Goal: Task Accomplishment & Management: Complete application form

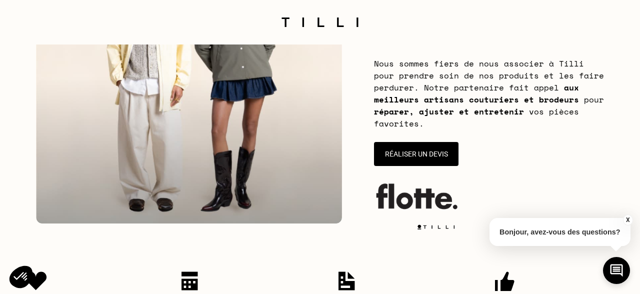
scroll to position [195, 0]
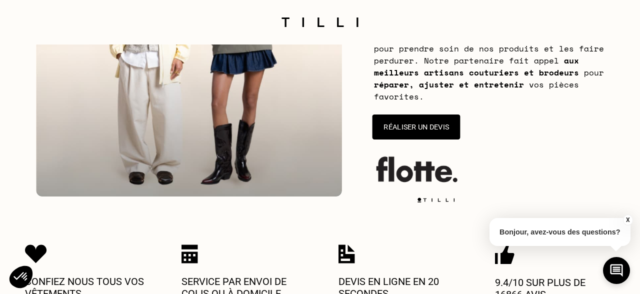
click at [420, 133] on button "Réaliser un devis" at bounding box center [416, 126] width 88 height 25
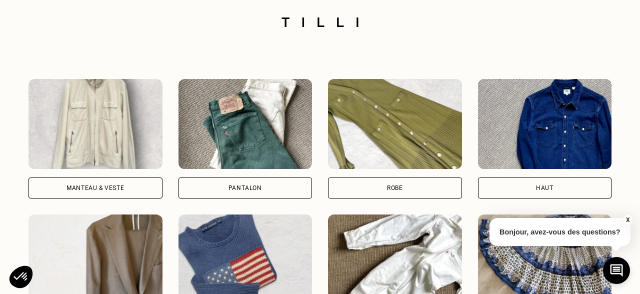
scroll to position [709, 0]
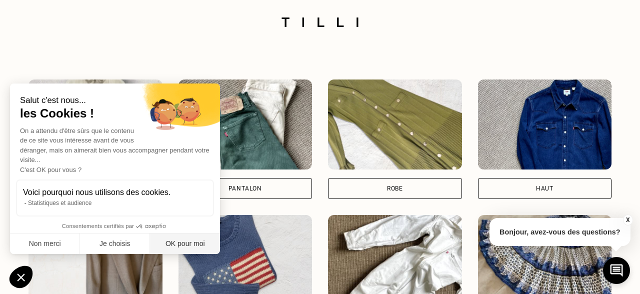
click at [160, 248] on button "OK pour moi" at bounding box center [185, 243] width 70 height 21
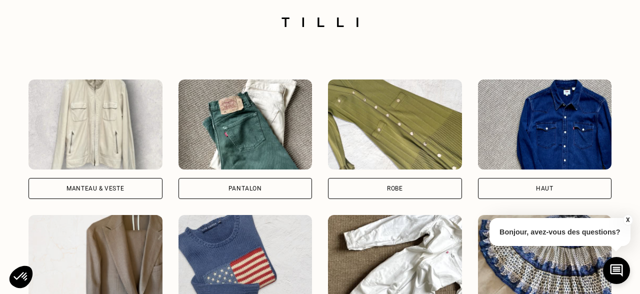
click at [74, 187] on div "Manteau & Veste" at bounding box center [94, 188] width 57 height 6
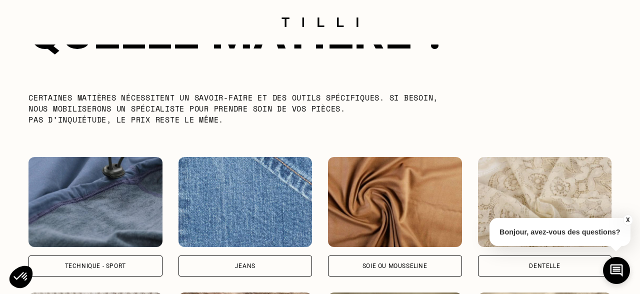
scroll to position [1240, 0]
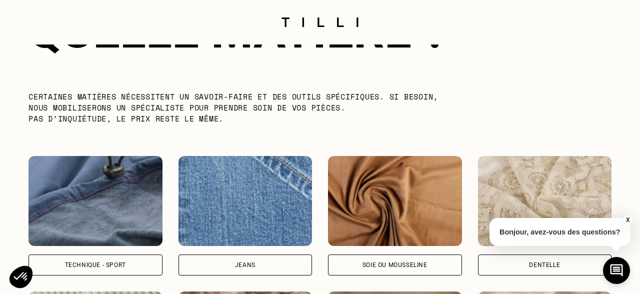
click at [101, 262] on div "Technique - Sport" at bounding box center [95, 265] width 61 height 6
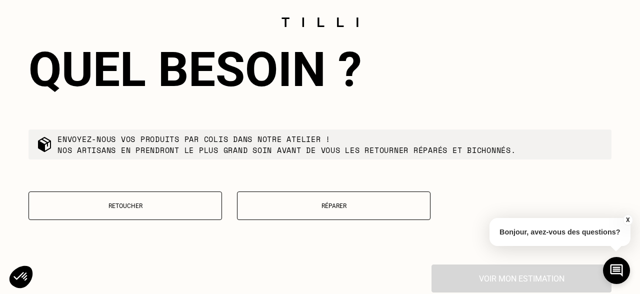
scroll to position [1698, 0]
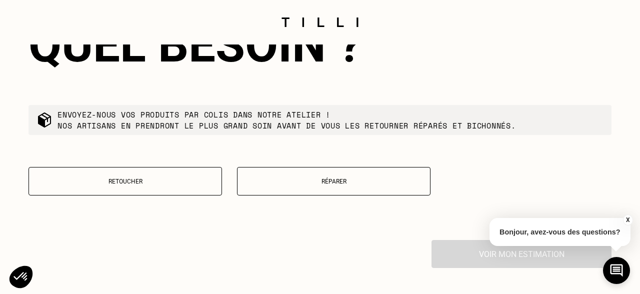
click at [302, 176] on button "Réparer" at bounding box center [333, 181] width 193 height 28
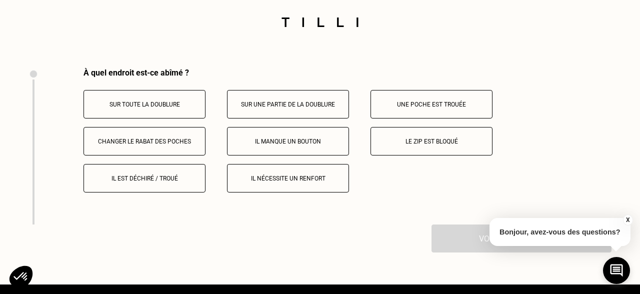
scroll to position [1876, 0]
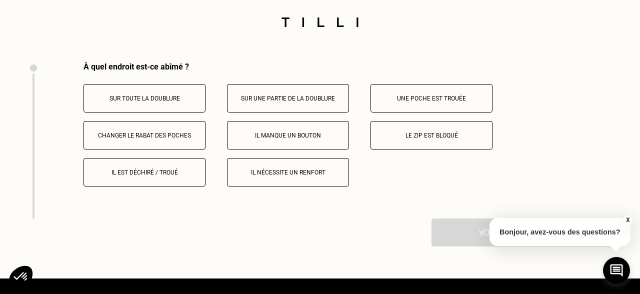
click at [414, 133] on p "Le zip est bloqué" at bounding box center [431, 135] width 111 height 7
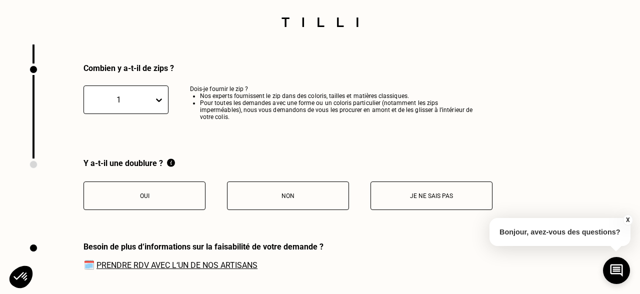
scroll to position [2033, 0]
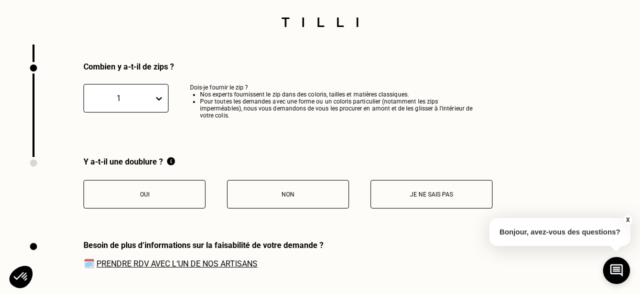
click at [405, 194] on p "Je ne sais pas" at bounding box center [431, 194] width 111 height 7
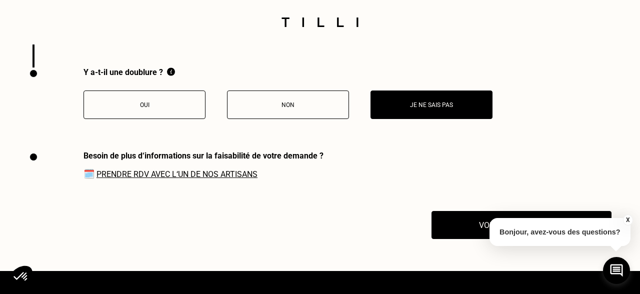
scroll to position [2123, 0]
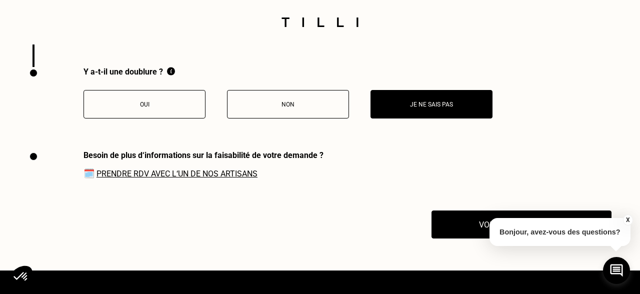
click at [628, 221] on button "X" at bounding box center [627, 219] width 10 height 11
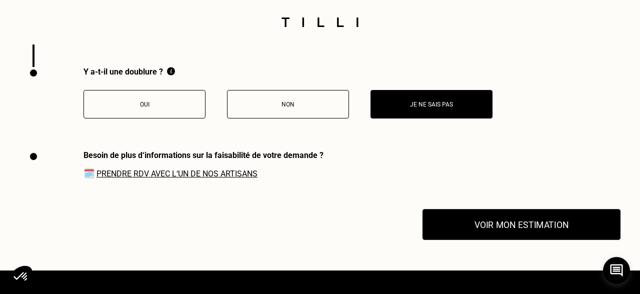
click at [524, 230] on button "Voir mon estimation" at bounding box center [521, 224] width 198 height 31
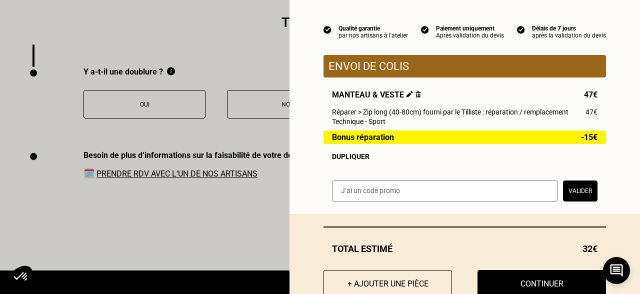
scroll to position [83, 0]
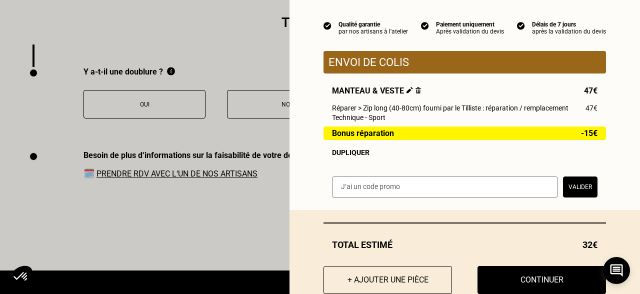
click at [425, 184] on input "text" at bounding box center [445, 186] width 226 height 21
paste input "SAVFLOTTE2-00Rrt9"
type input "SAVFLOTTE2-00Rrt9"
click at [592, 187] on button "Valider" at bounding box center [580, 186] width 34 height 21
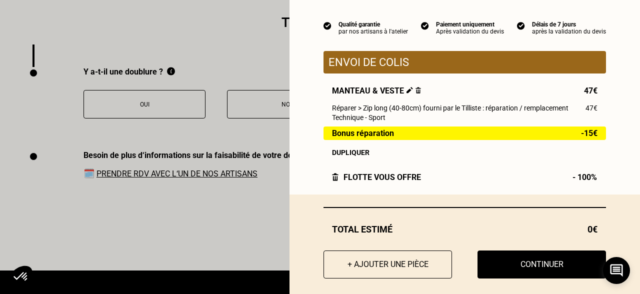
scroll to position [93, 0]
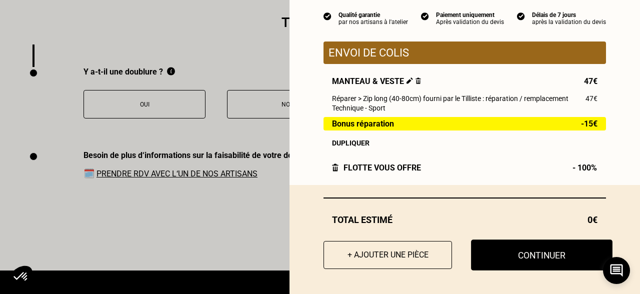
click at [520, 266] on button "Continuer" at bounding box center [541, 254] width 141 height 31
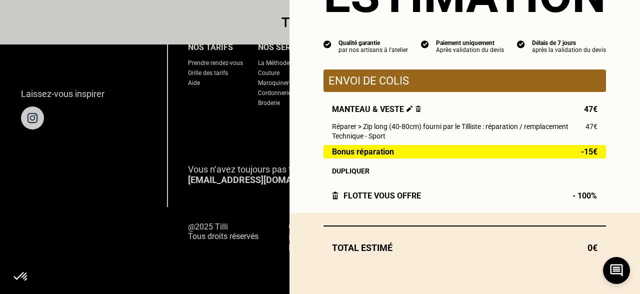
scroll to position [65, 0]
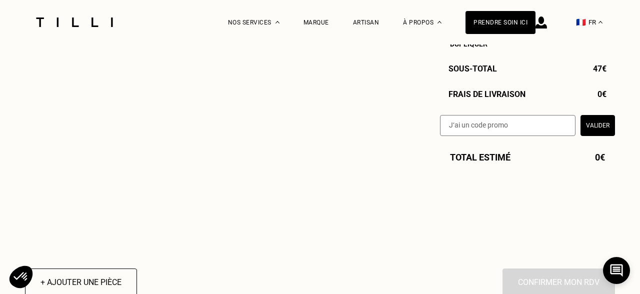
select select "FR"
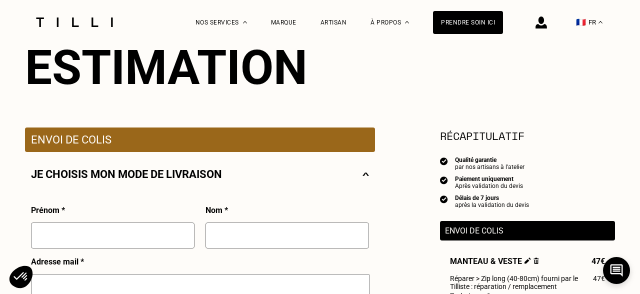
scroll to position [181, 0]
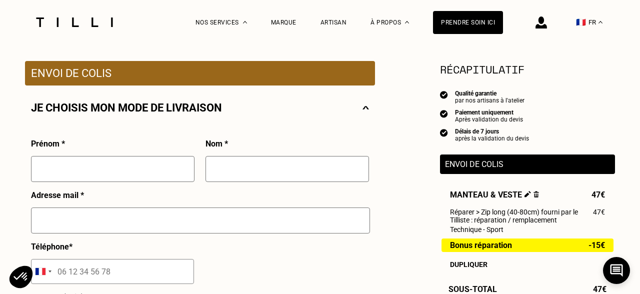
click at [126, 172] on input "text" at bounding box center [112, 169] width 163 height 26
type input "[PERSON_NAME]"
type input "[PERSON_NAME][EMAIL_ADDRESS][DOMAIN_NAME]"
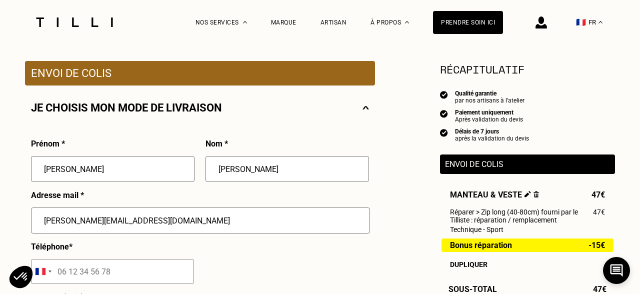
type input "06 84 76 78 09"
type input "[STREET_ADDRESS]"
type input "code 19B36"
type input "75017"
type input "[GEOGRAPHIC_DATA] 17"
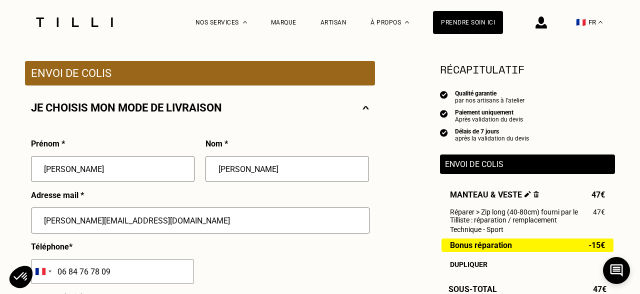
scroll to position [300, 0]
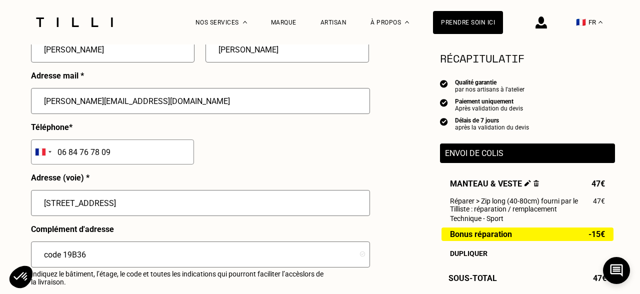
click at [98, 201] on input "[STREET_ADDRESS]" at bounding box center [200, 203] width 339 height 26
type input "[STREET_ADDRESS]"
click at [63, 258] on input "code 19B36" at bounding box center [200, 254] width 339 height 26
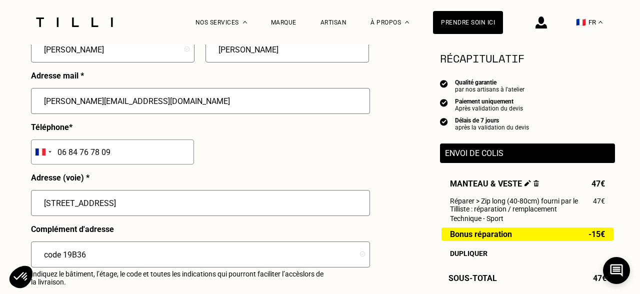
click at [63, 258] on input "code 19B36" at bounding box center [200, 254] width 339 height 26
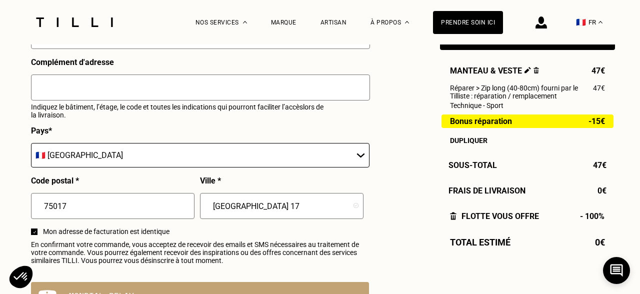
scroll to position [479, 0]
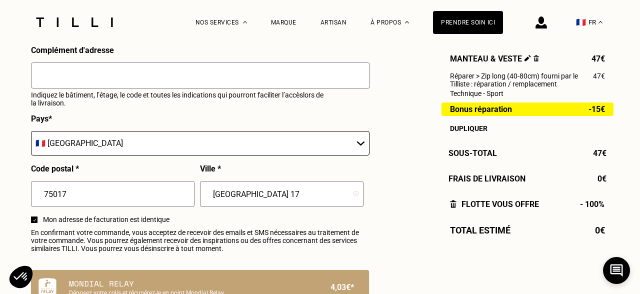
click at [69, 191] on input "75017" at bounding box center [112, 194] width 163 height 26
type input "7501"
type input "[GEOGRAPHIC_DATA]"
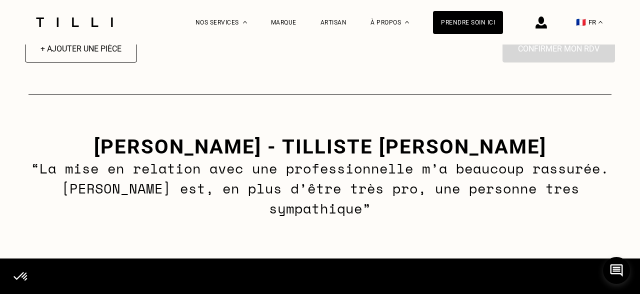
scroll to position [804, 0]
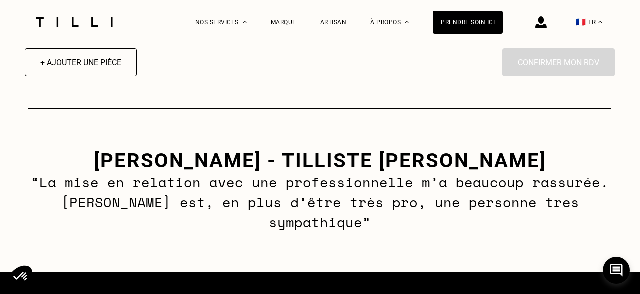
type input "75012"
click at [275, 68] on div "+ Ajouter une pièce En cliquant sur “Confirmer”, vous déclenchez l’intervention…" at bounding box center [320, 62] width 590 height 28
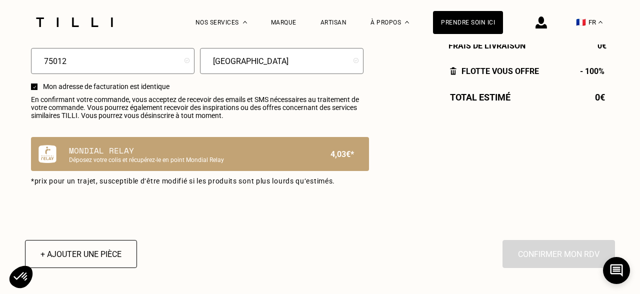
scroll to position [610, 0]
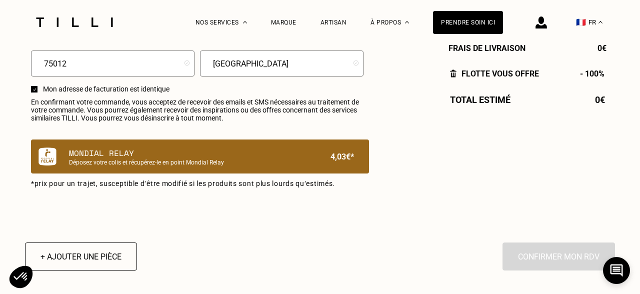
click at [234, 160] on p "Déposez votre colis et récupérez-le en point Mondial Relay" at bounding box center [183, 162] width 228 height 7
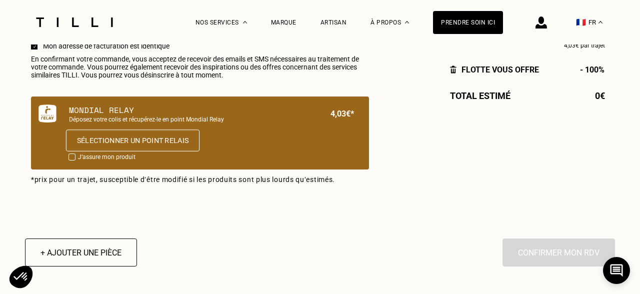
scroll to position [658, 0]
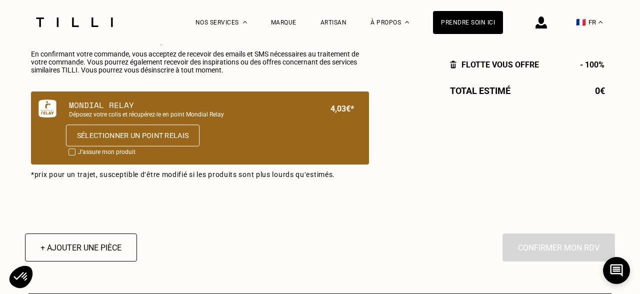
click at [88, 135] on button "Sélectionner un point relais" at bounding box center [132, 135] width 133 height 22
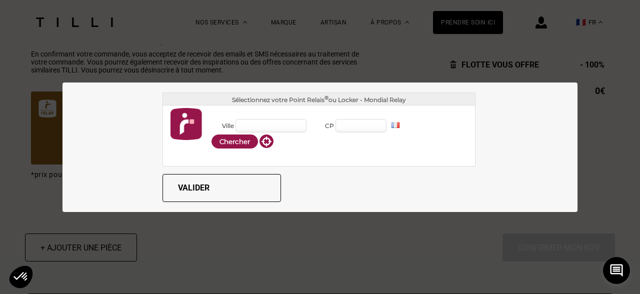
click at [351, 126] on input "CP" at bounding box center [360, 125] width 51 height 13
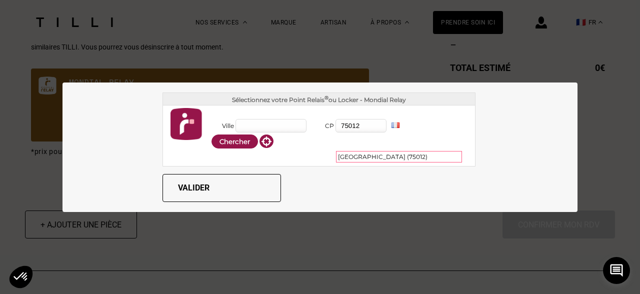
scroll to position [687, 0]
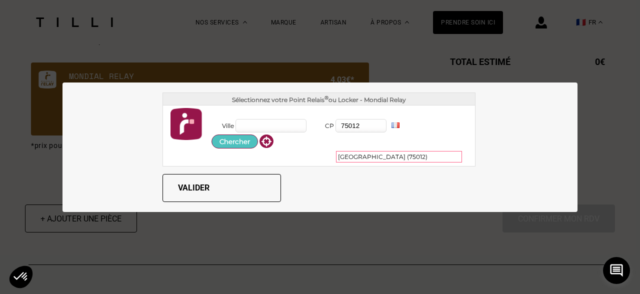
type input "75012"
click at [243, 138] on button "Chercher" at bounding box center [234, 141] width 46 height 14
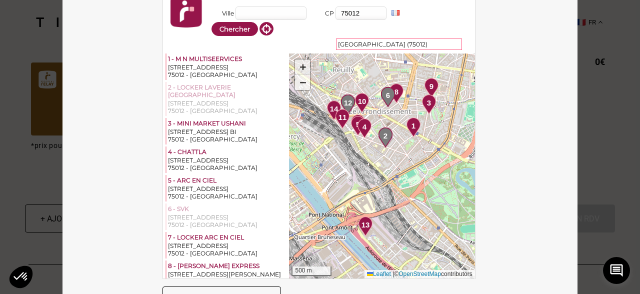
click at [305, 64] on span "+" at bounding box center [302, 66] width 6 height 12
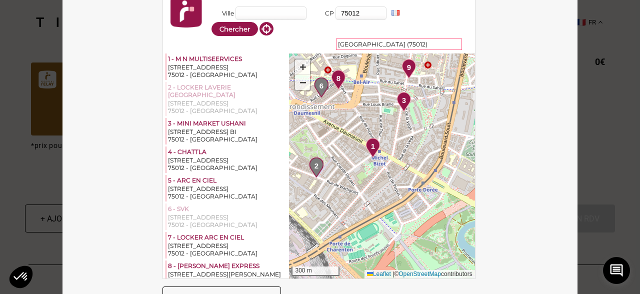
drag, startPoint x: 392, startPoint y: 110, endPoint x: 386, endPoint y: 136, distance: 26.6
click at [320, 159] on img at bounding box center [316, 167] width 14 height 20
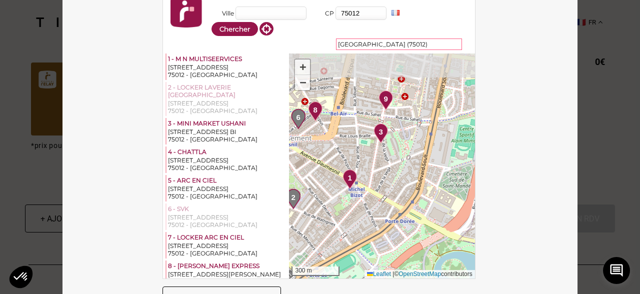
drag, startPoint x: 392, startPoint y: 125, endPoint x: 369, endPoint y: 161, distance: 42.4
click at [369, 161] on div "1 2 3 4 5 6 7 8 9 10 11 12 13 14 + − 300 m Leaflet | © OpenStreetMap contributo…" at bounding box center [381, 165] width 185 height 225
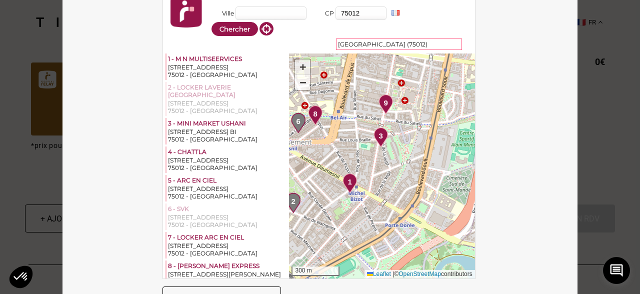
click at [302, 65] on span "+" at bounding box center [302, 66] width 6 height 12
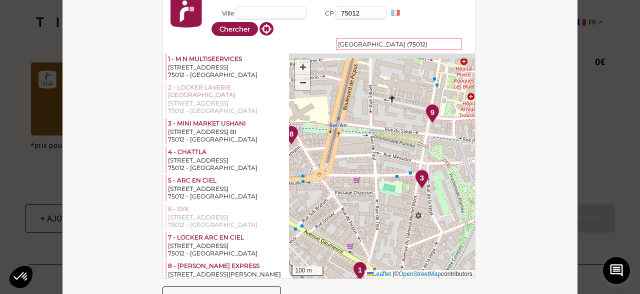
drag, startPoint x: 360, startPoint y: 170, endPoint x: 385, endPoint y: 228, distance: 62.7
click at [405, 233] on div "1 2 3 4 5 6 7 8 9 10 11 12 13 14 + − 100 m Leaflet | © OpenStreetMap contributo…" at bounding box center [381, 165] width 185 height 225
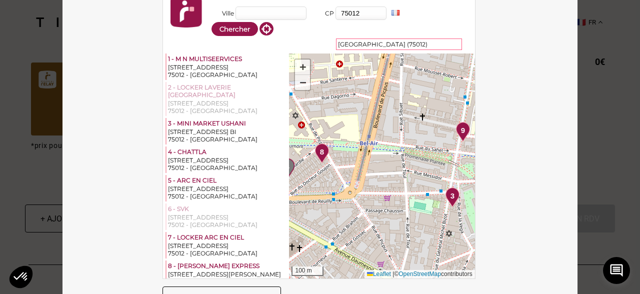
drag, startPoint x: 357, startPoint y: 172, endPoint x: 387, endPoint y: 189, distance: 33.8
click at [387, 189] on div "1 2 3 4 5 6 7 8 9 10 11 12 13 14 + − 100 m Leaflet | © OpenStreetMap contributo…" at bounding box center [381, 165] width 185 height 225
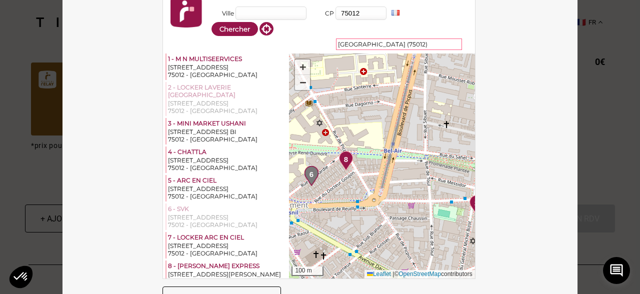
drag, startPoint x: 338, startPoint y: 172, endPoint x: 372, endPoint y: 183, distance: 35.7
click at [373, 184] on div "1 2 3 4 5 6 7 8 9 10 11 12 13 14 + − 100 m Leaflet | © OpenStreetMap contributo…" at bounding box center [381, 165] width 185 height 225
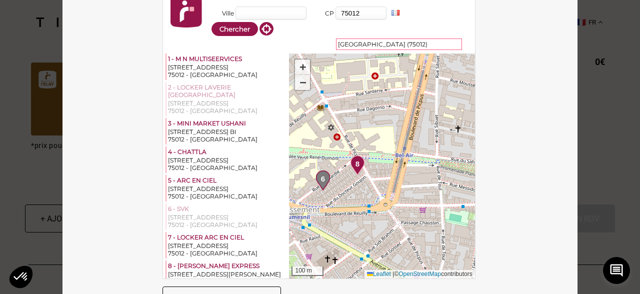
click at [355, 164] on span "8" at bounding box center [357, 163] width 4 height 11
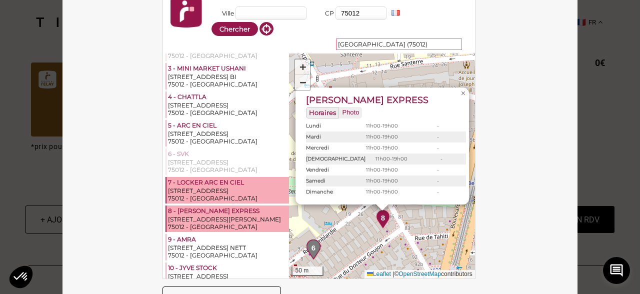
scroll to position [55, 0]
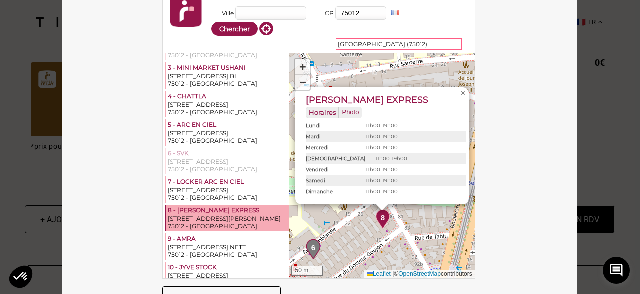
click at [208, 215] on div "[STREET_ADDRESS][PERSON_NAME]" at bounding box center [227, 218] width 119 height 7
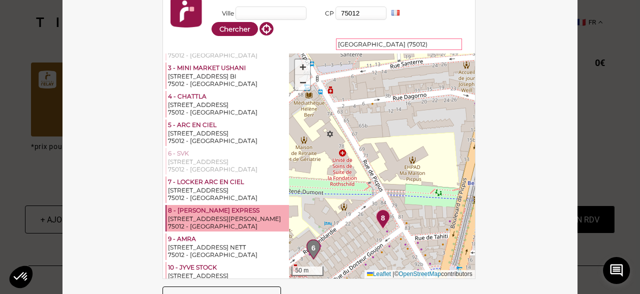
scroll to position [30, 0]
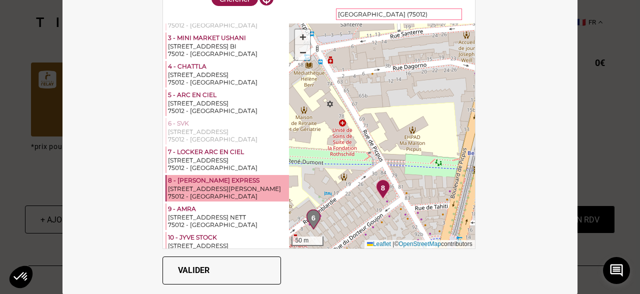
click at [227, 275] on button "Valider" at bounding box center [221, 270] width 118 height 28
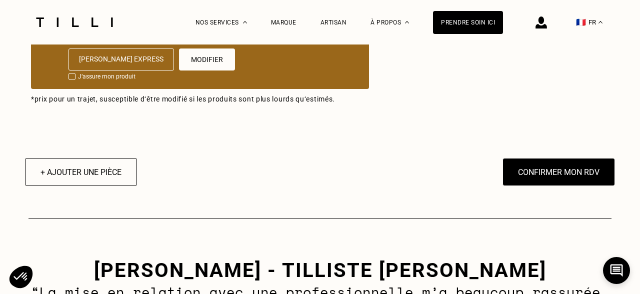
scroll to position [726, 0]
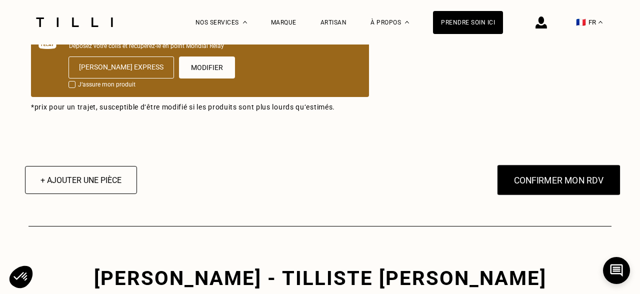
click at [562, 181] on button "Confirmer mon RDV" at bounding box center [559, 179] width 124 height 31
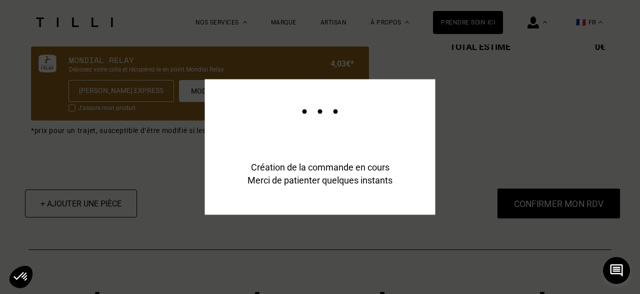
scroll to position [750, 0]
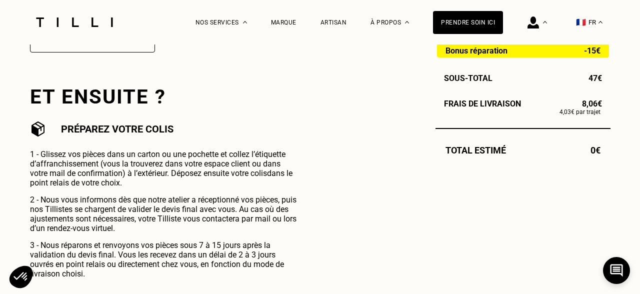
scroll to position [447, 0]
